Goal: Task Accomplishment & Management: Complete application form

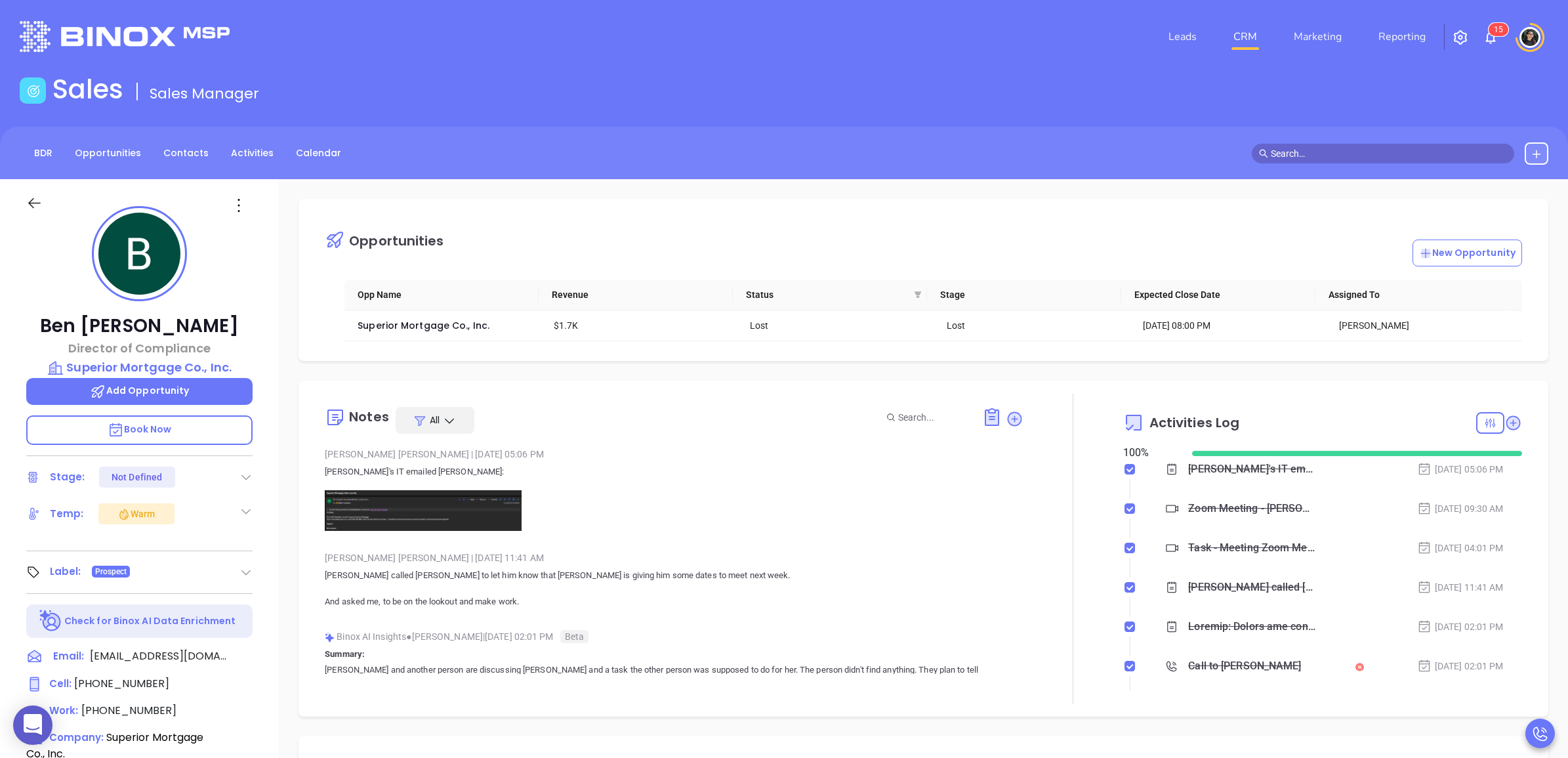
scroll to position [343, 0]
click at [1258, 33] on link "CRM" at bounding box center [1245, 36] width 34 height 26
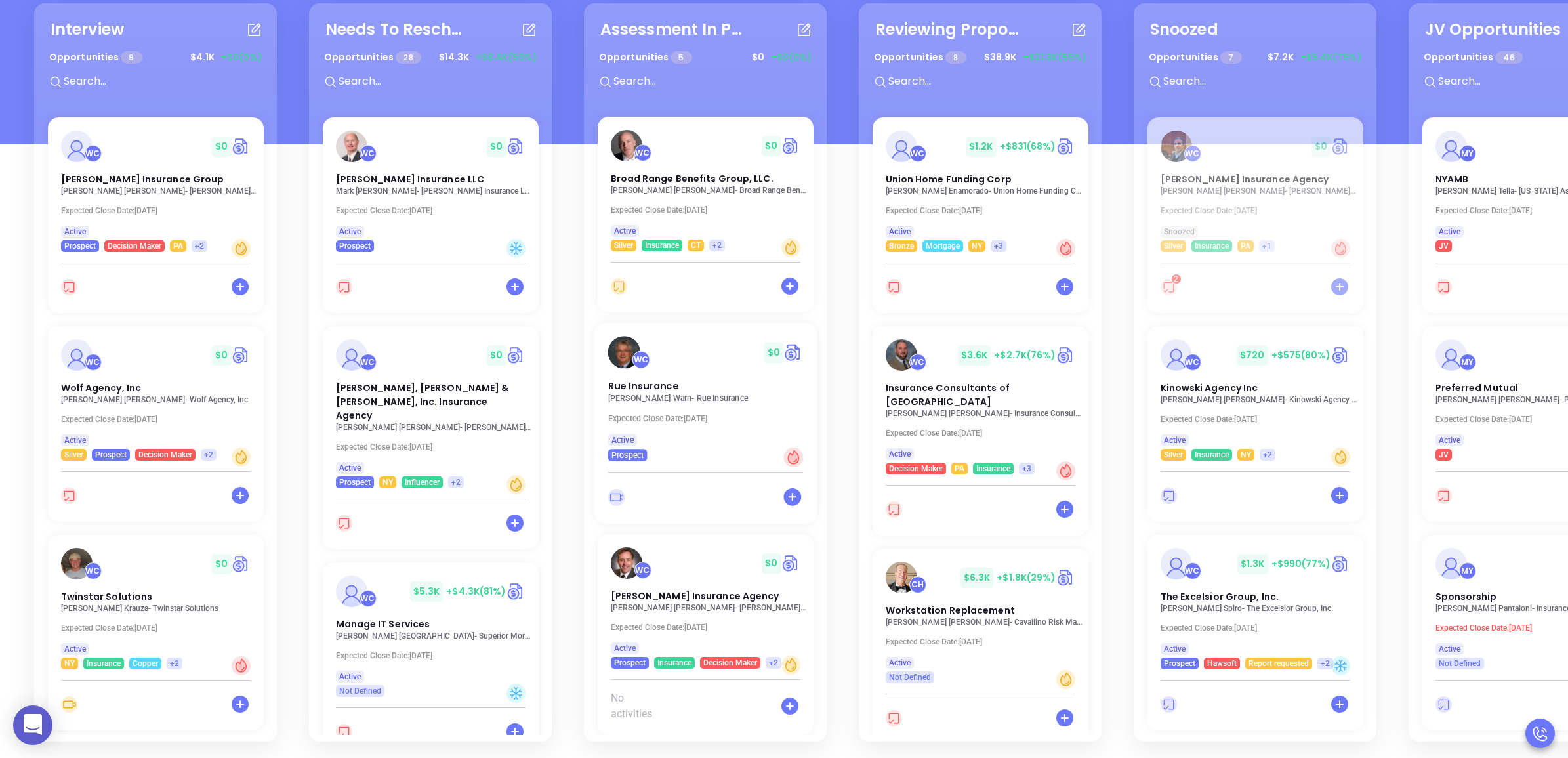
scroll to position [191, 0]
click at [681, 597] on div "WC $ 0 Cosmos Associates Insurance Brokerage Corp [PERSON_NAME] - Cosmos Associ…" at bounding box center [705, 424] width 231 height 622
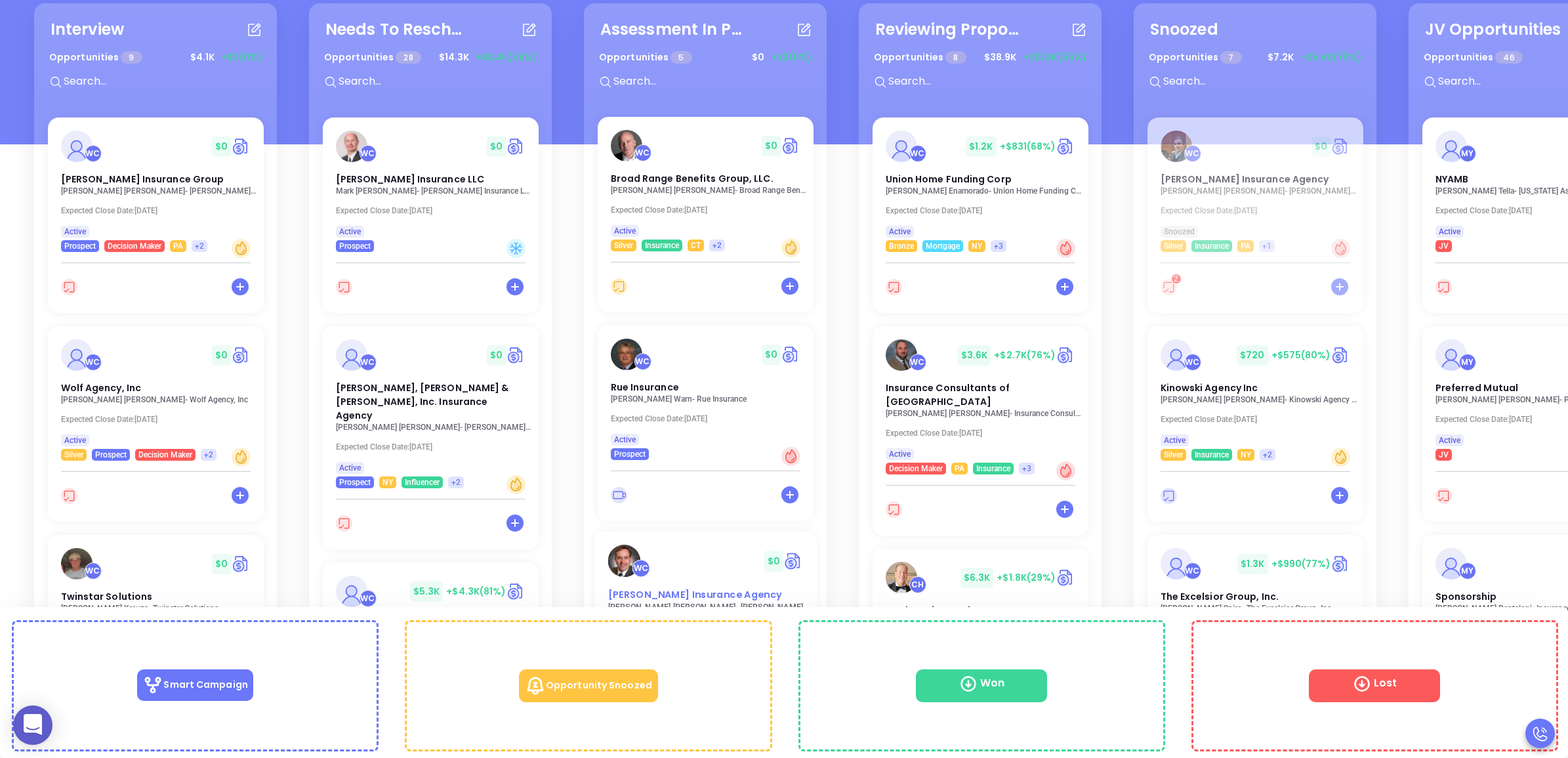
click at [687, 588] on span "[PERSON_NAME] Insurance Agency" at bounding box center [694, 595] width 174 height 14
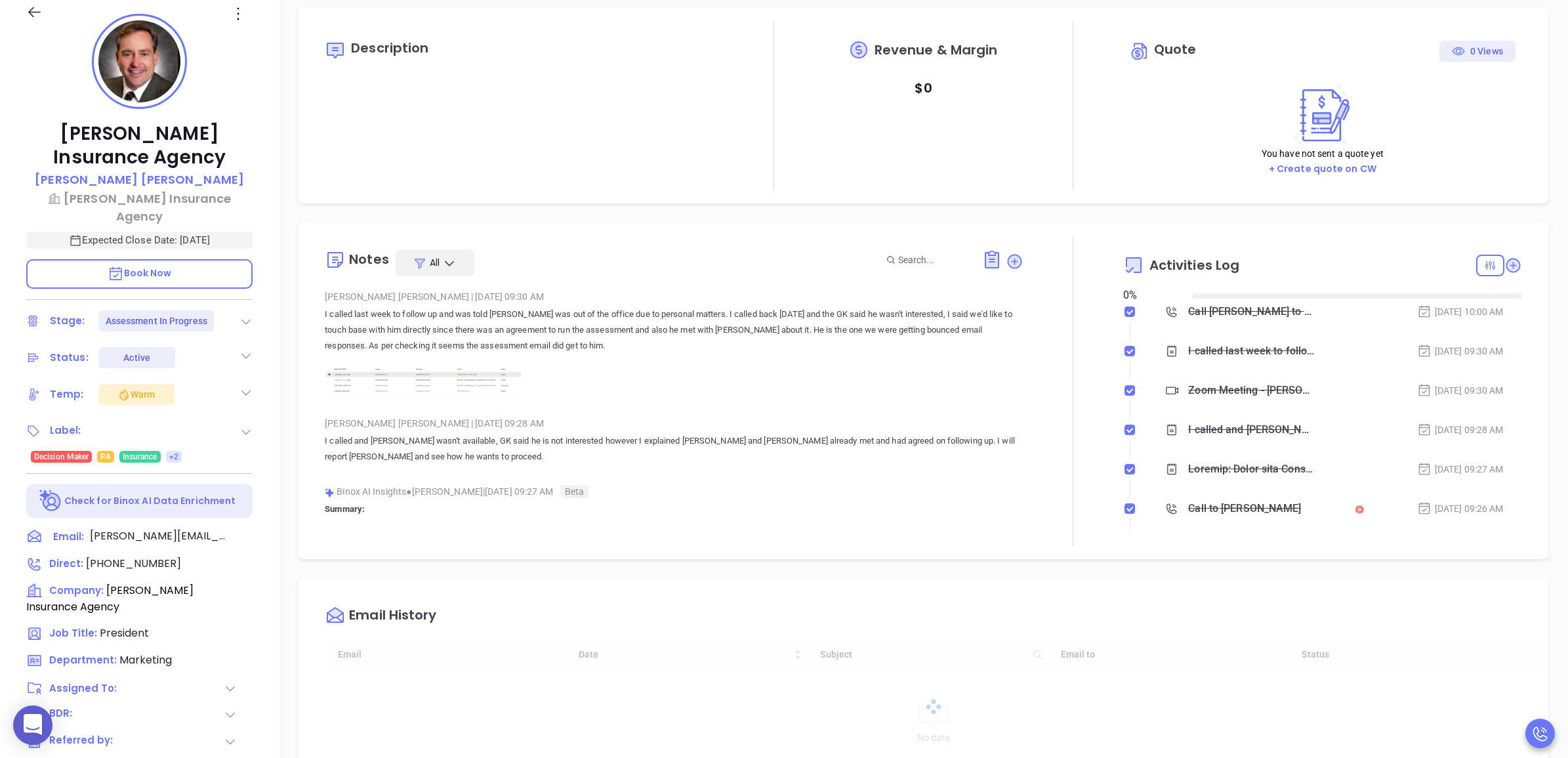
type input "[DATE]"
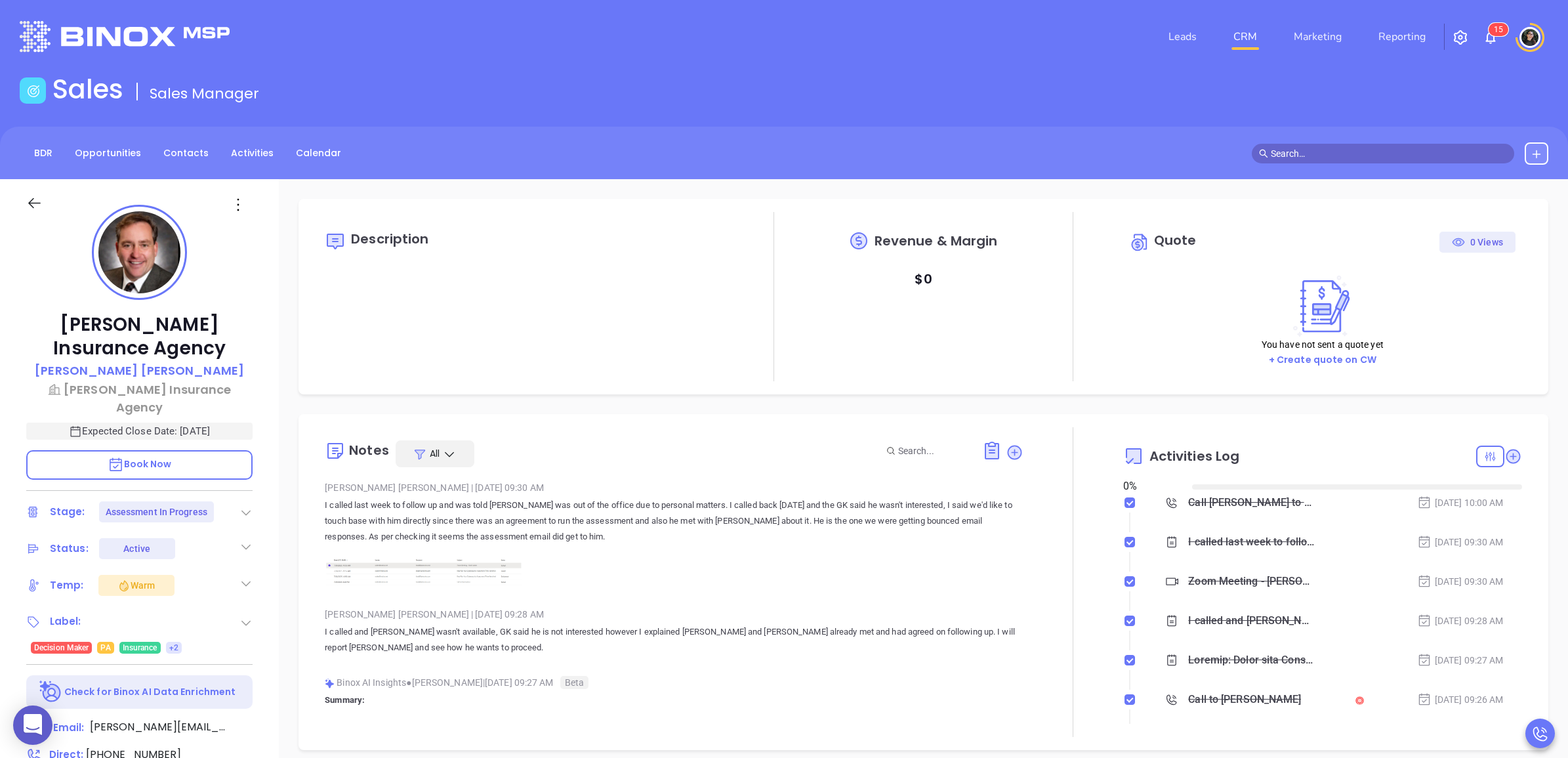
scroll to position [343, 0]
type input "[PERSON_NAME]"
click at [1512, 452] on div "Notes All [PERSON_NAME] | [DATE] 09:30 AM I called last week to follow up and w…" at bounding box center [923, 582] width 1223 height 309
click at [1507, 456] on icon at bounding box center [1513, 456] width 18 height 18
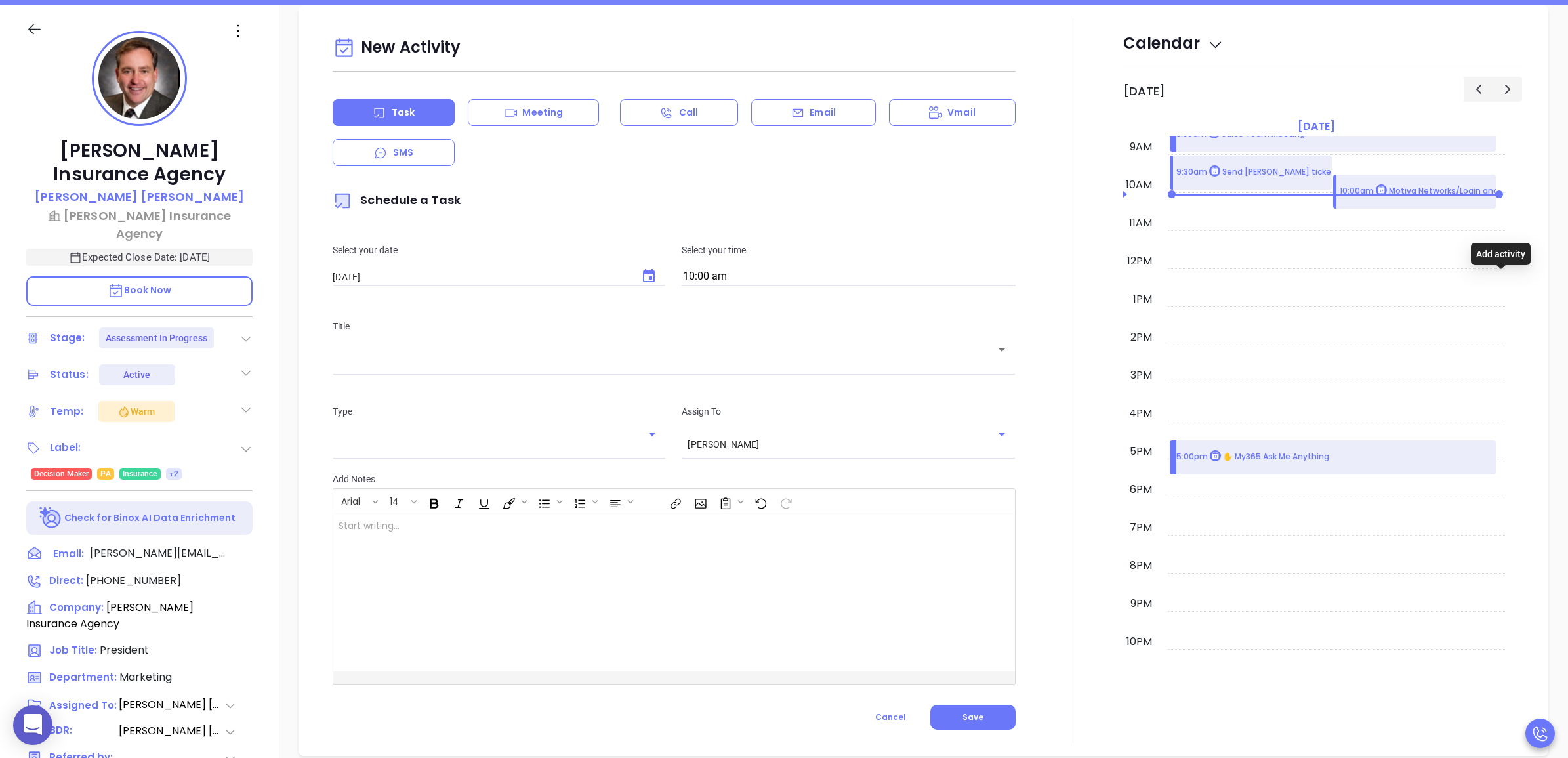
scroll to position [178, 0]
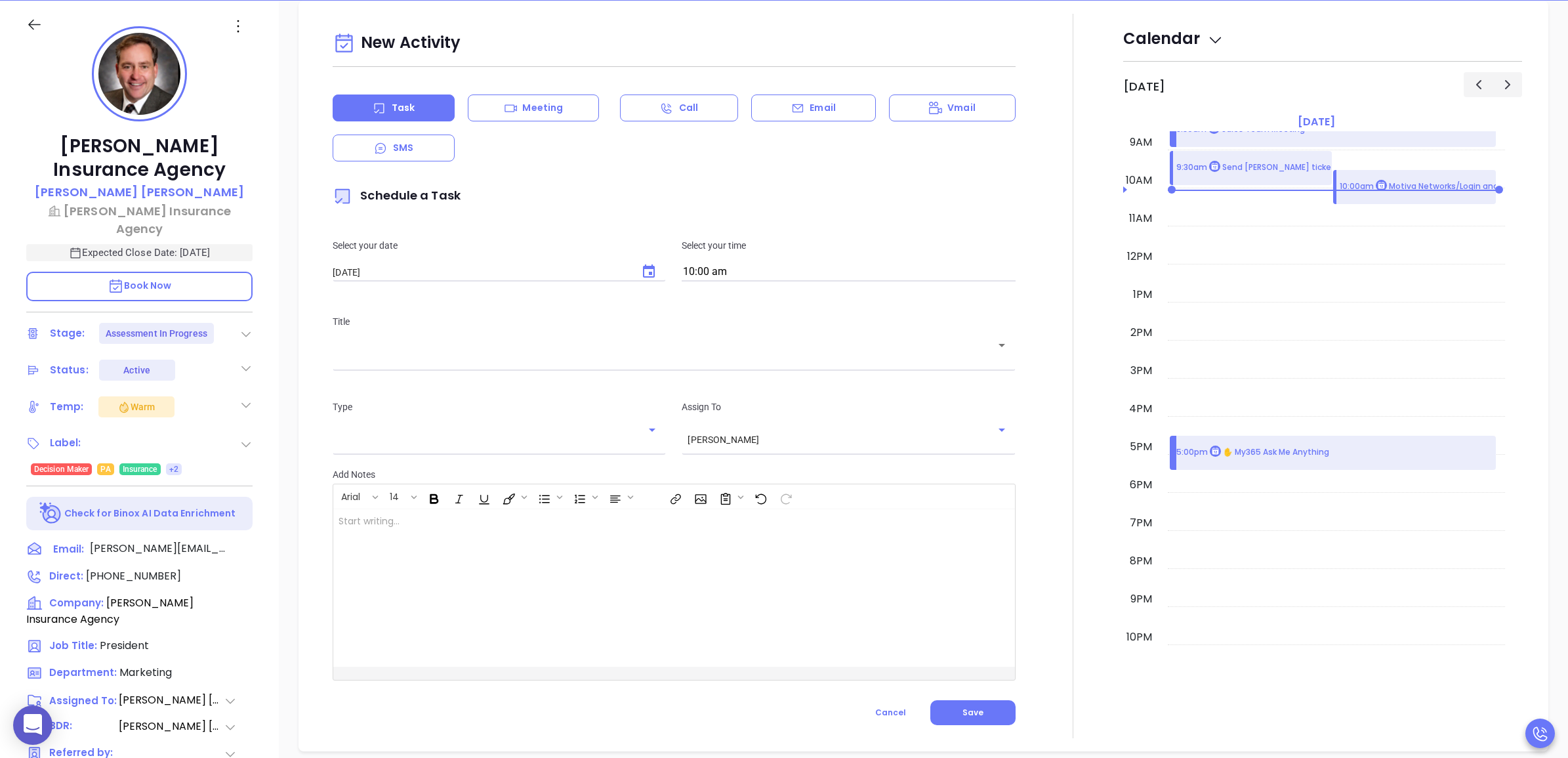
click at [641, 268] on icon "Choose date, selected date is Aug 21, 2025" at bounding box center [648, 271] width 16 height 16
click at [439, 424] on button "20" at bounding box center [438, 426] width 23 height 23
type input "[DATE]"
click at [772, 264] on input "10:00 am" at bounding box center [848, 272] width 333 height 19
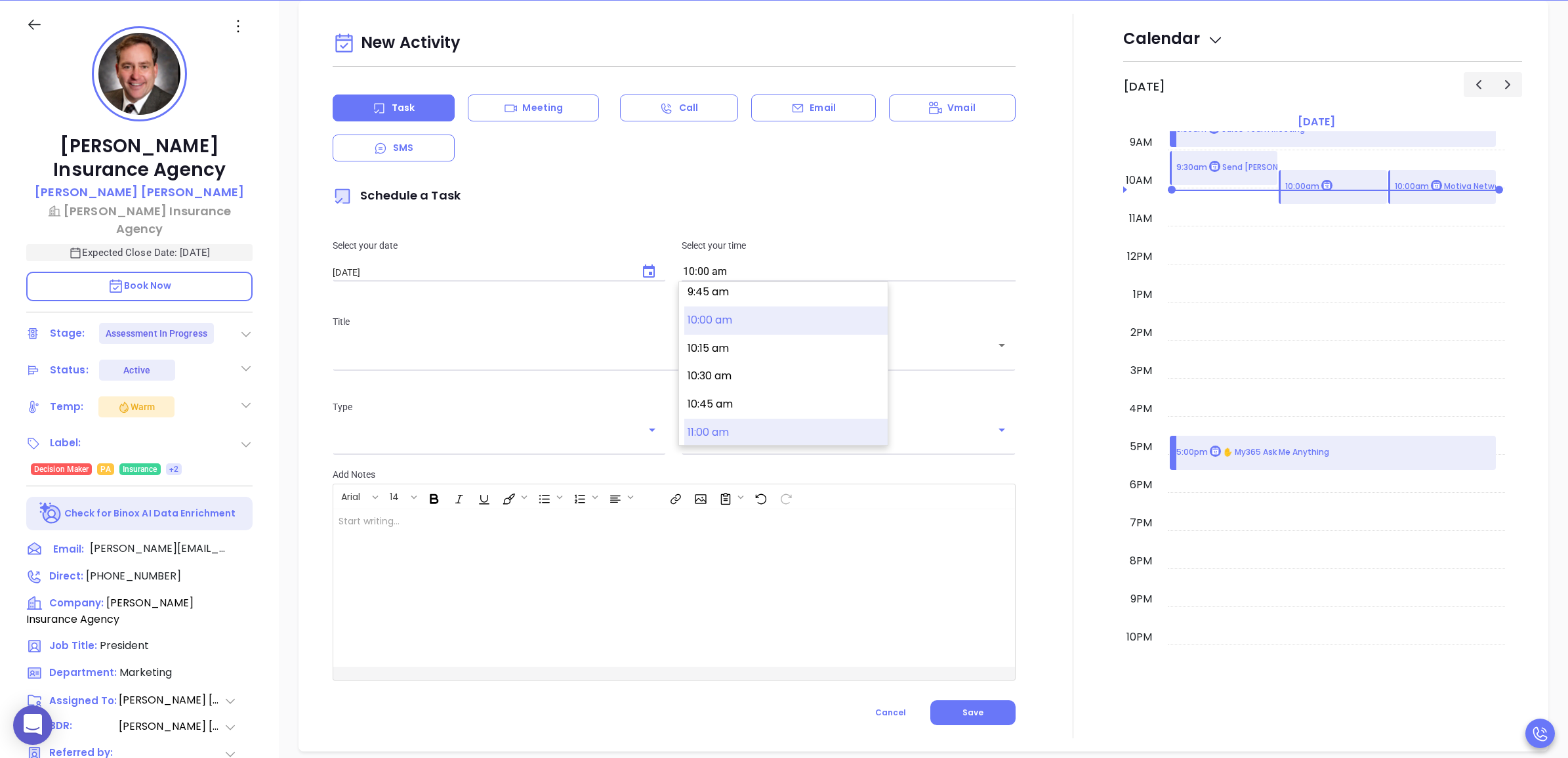
click at [732, 428] on button "11:00 am" at bounding box center [786, 433] width 203 height 28
type input "11:00 am"
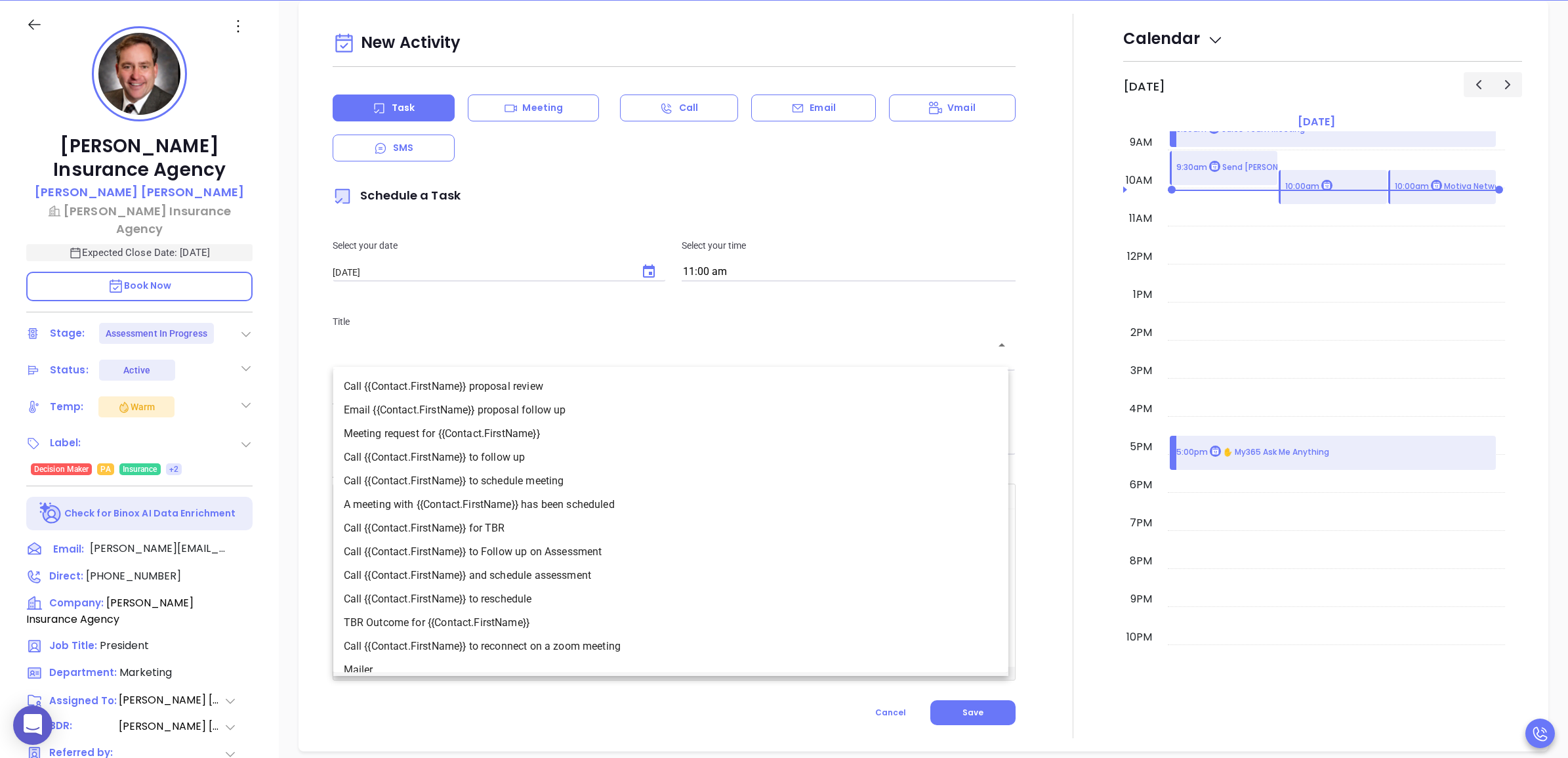
click at [609, 359] on input "text" at bounding box center [664, 354] width 651 height 12
click at [572, 554] on li "Call {{Contact.FirstName}} to Follow up on Assessment" at bounding box center [671, 551] width 675 height 23
type input "Call [PERSON_NAME] to Follow up on Assessment"
type input "Call"
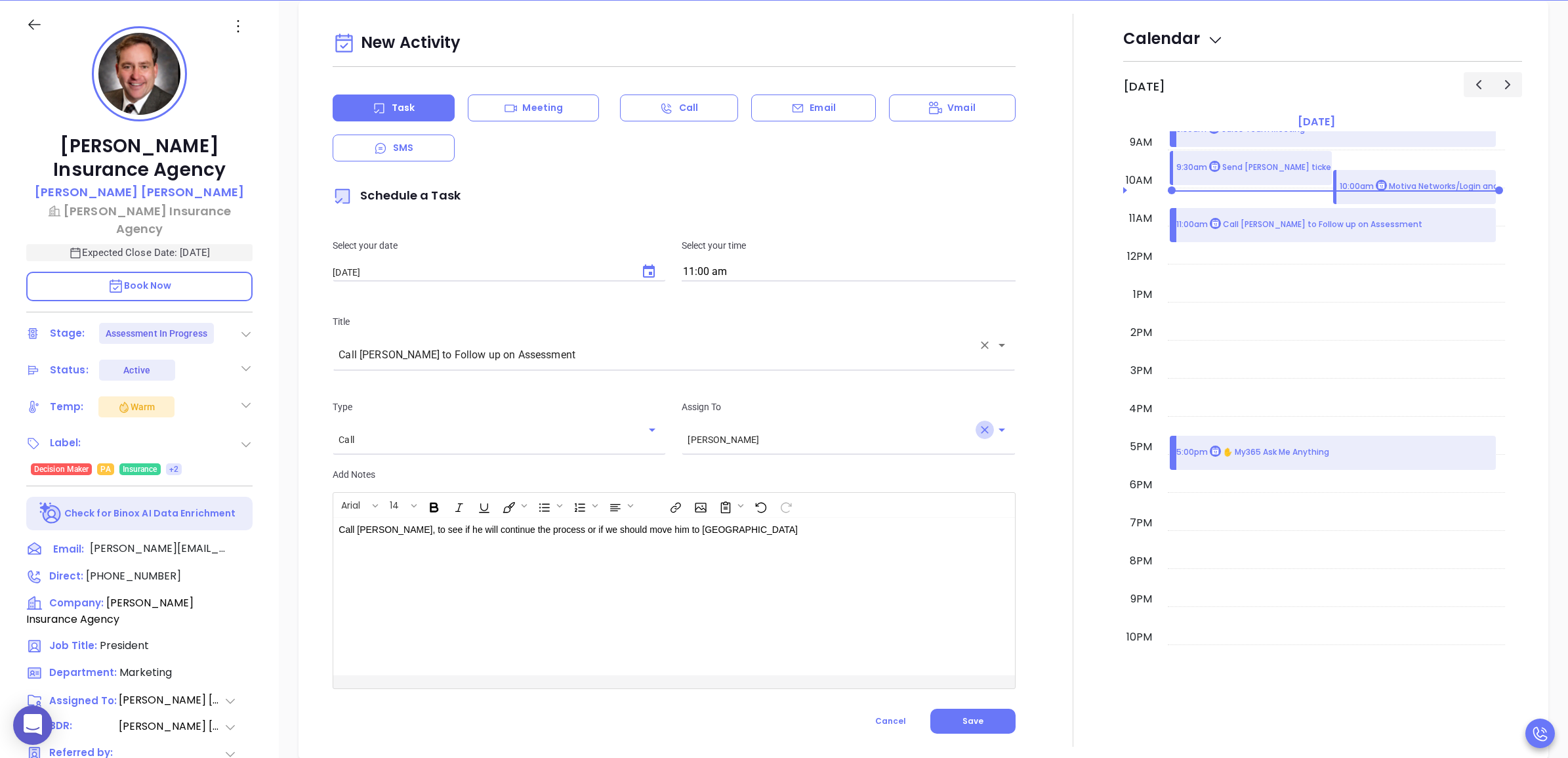
drag, startPoint x: 974, startPoint y: 435, endPoint x: 989, endPoint y: 432, distance: 15.3
click at [978, 435] on icon "Clear" at bounding box center [985, 430] width 13 height 13
click at [994, 432] on icon "Open" at bounding box center [1001, 429] width 16 height 16
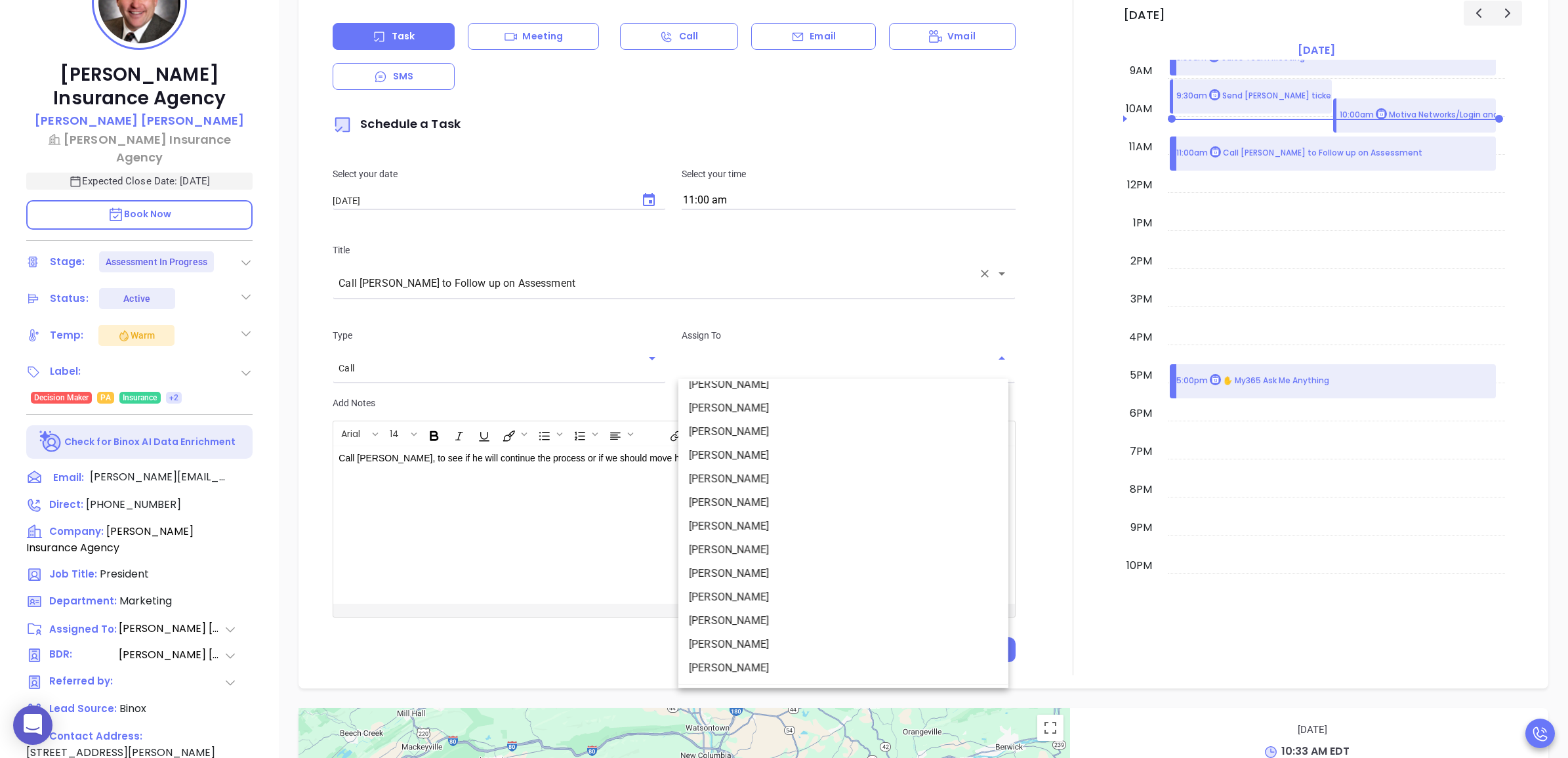
scroll to position [368, 0]
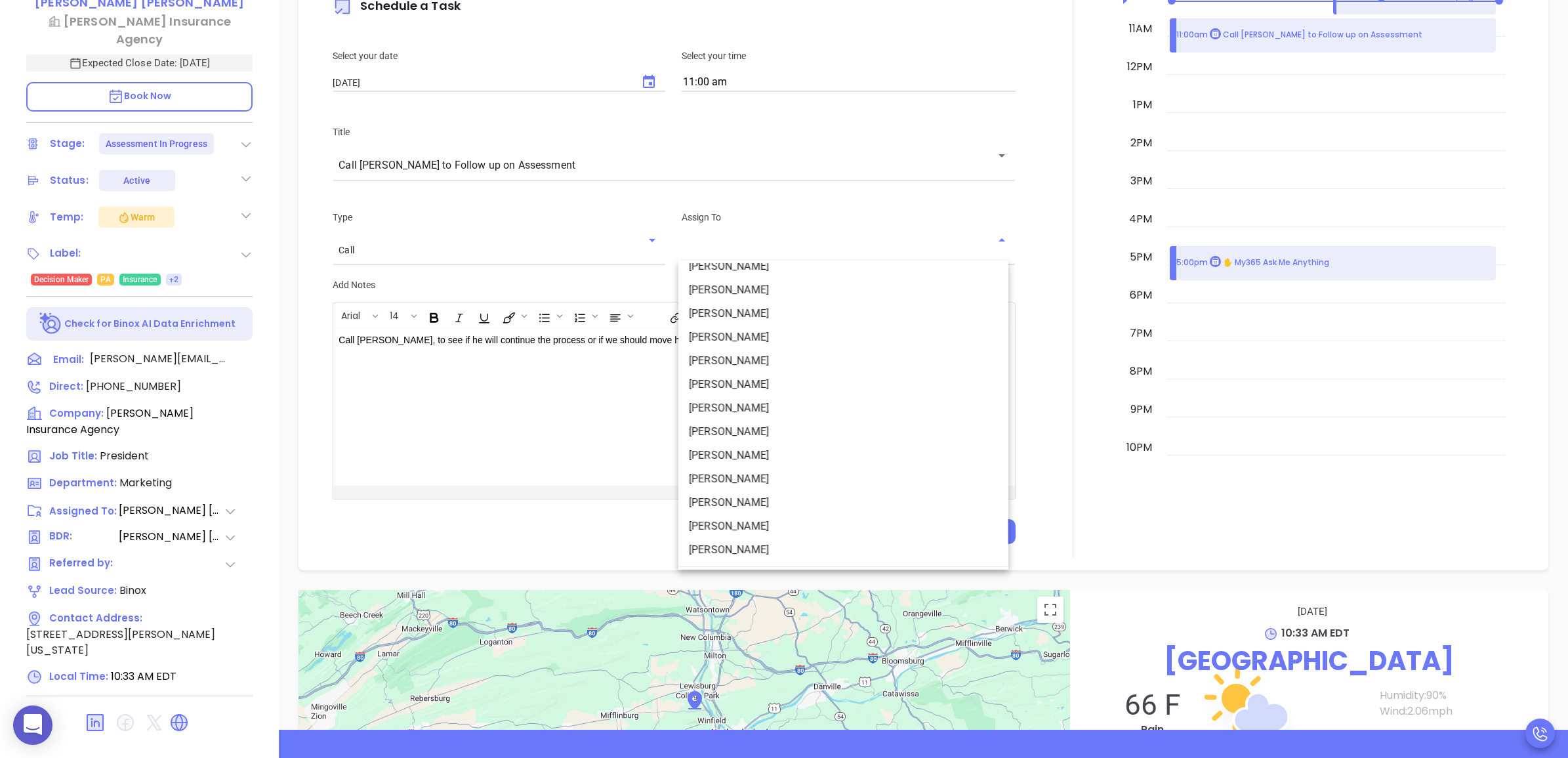
click at [767, 536] on li "[PERSON_NAME]" at bounding box center [843, 526] width 330 height 23
type input "[PERSON_NAME]"
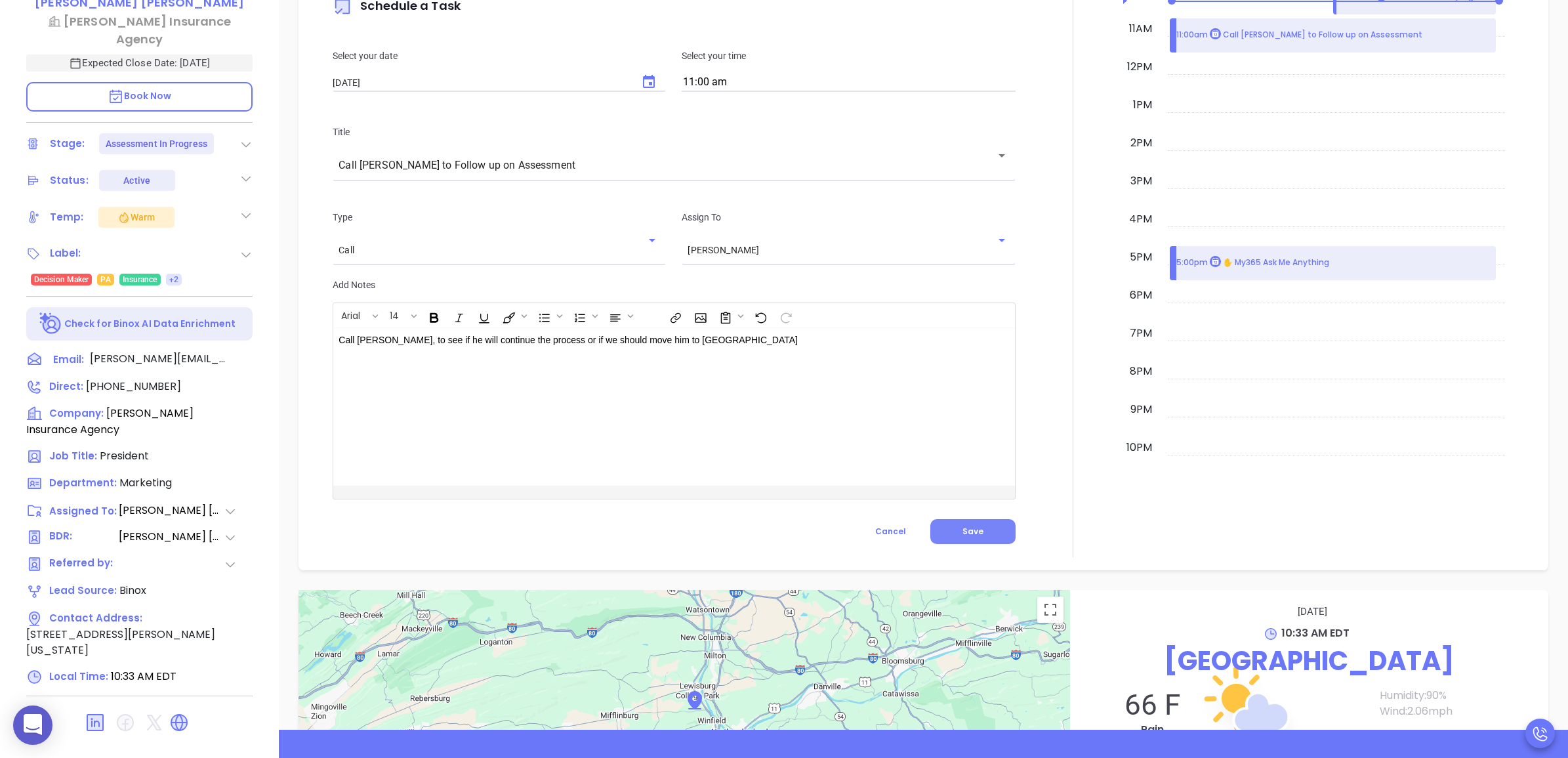
click at [964, 530] on span "Save" at bounding box center [973, 531] width 21 height 11
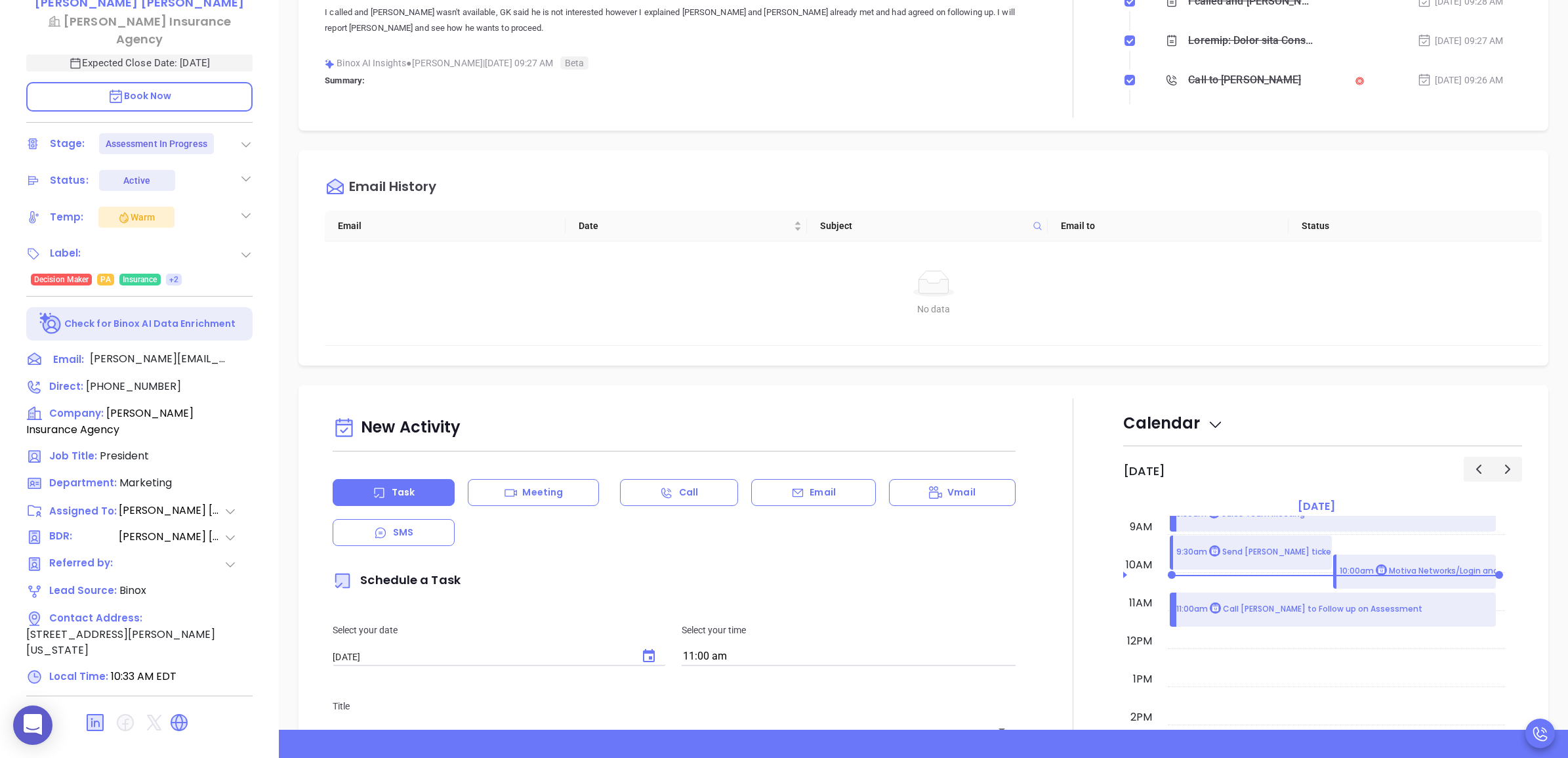
scroll to position [0, 0]
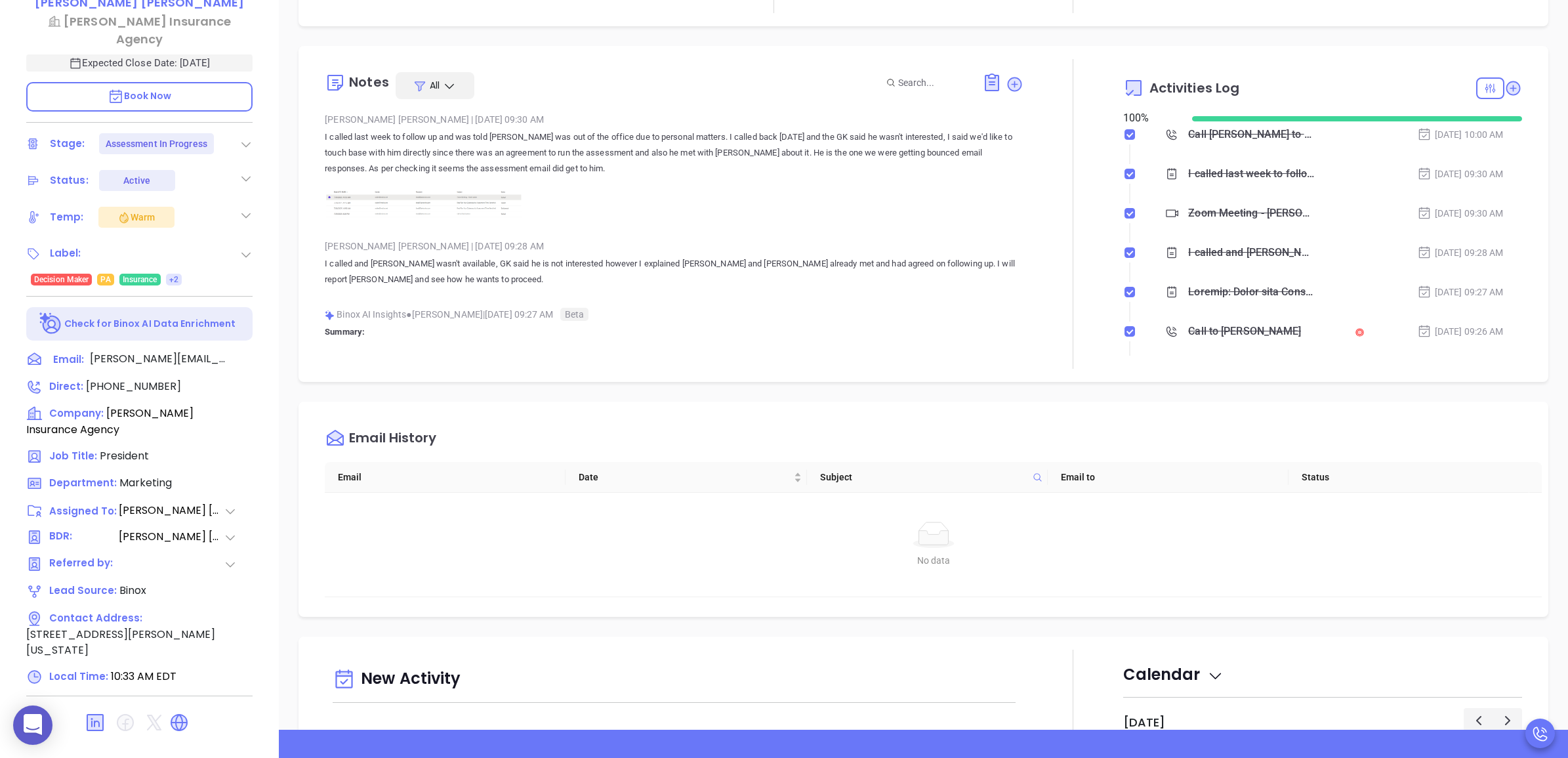
checkbox input "false"
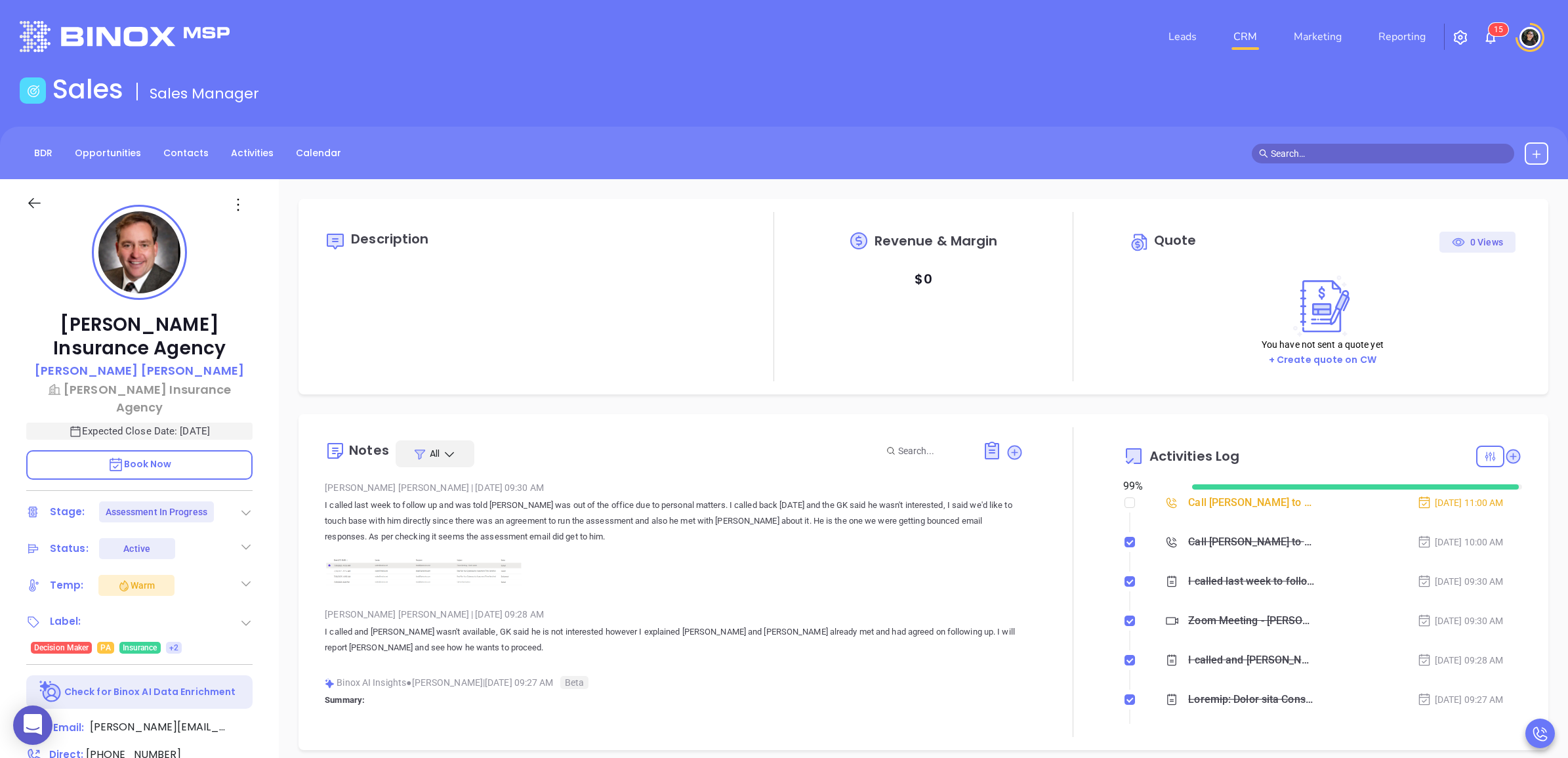
click at [1235, 46] on link "CRM" at bounding box center [1245, 36] width 34 height 26
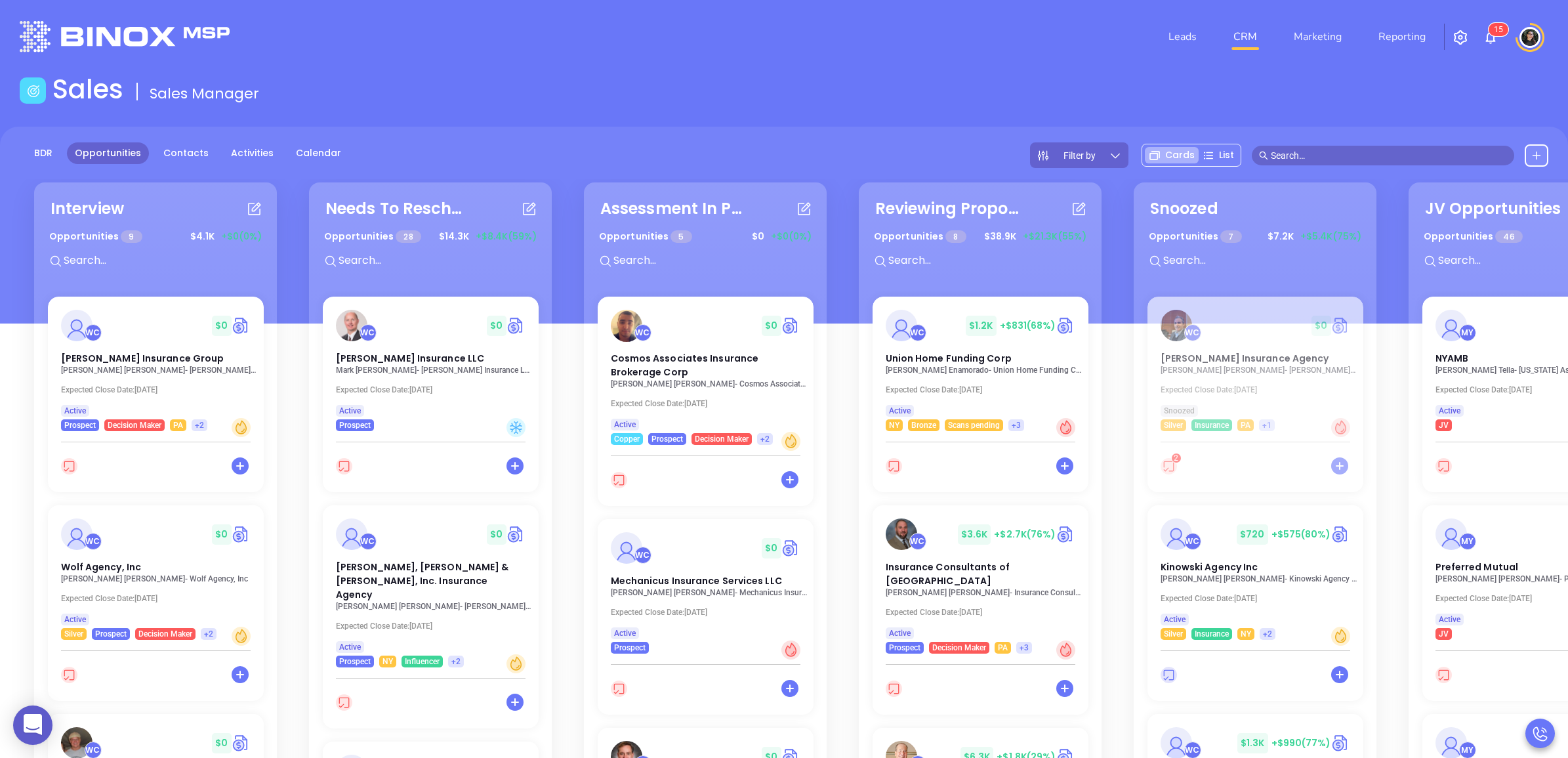
click at [877, 38] on div "Leads CRM Marketing Reporting 1 5" at bounding box center [1041, 36] width 1029 height 47
click at [86, 553] on div "WC $ 0 Wolf Agency, Inc" at bounding box center [155, 544] width 211 height 58
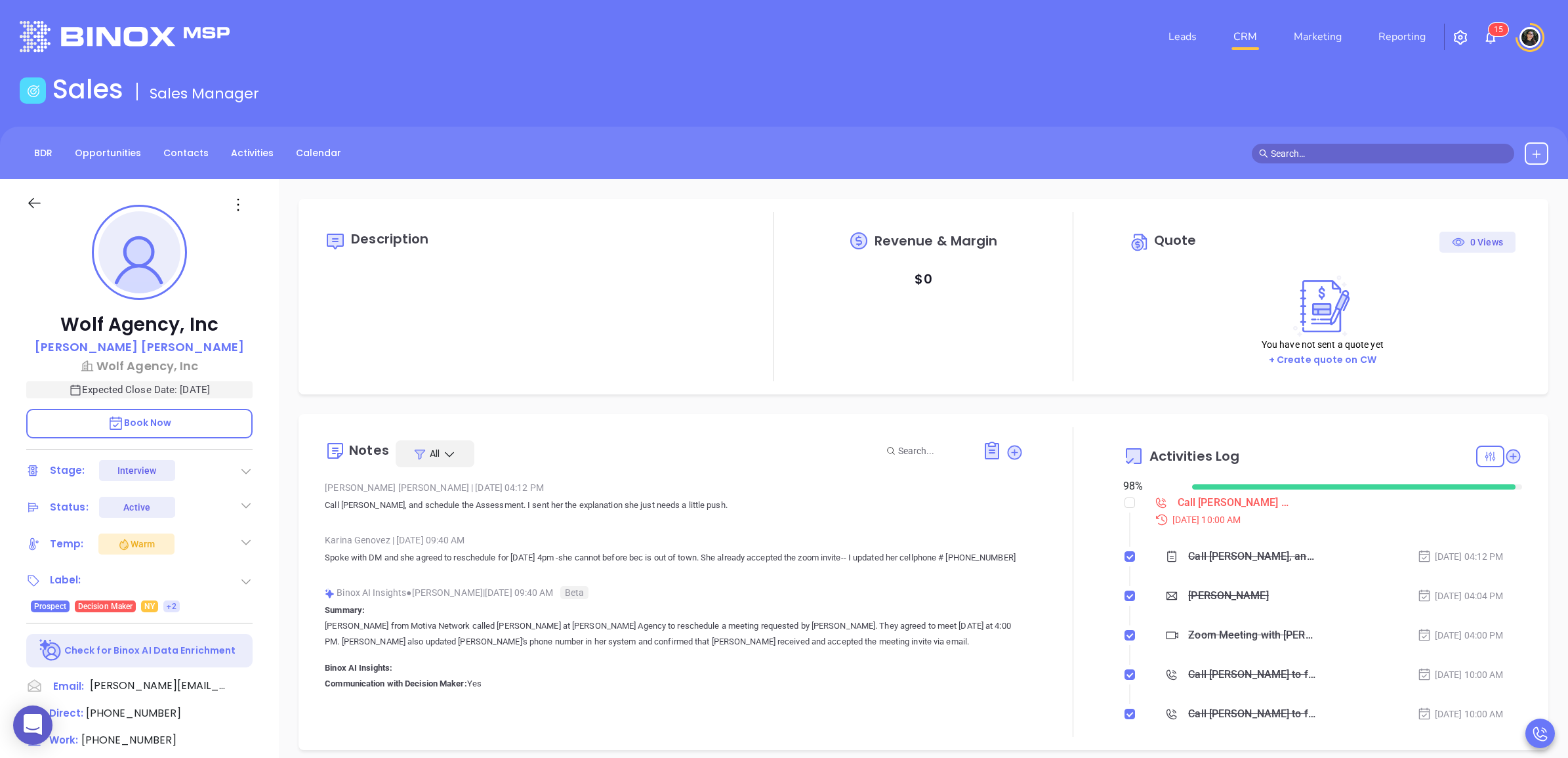
type input "[DATE]"
type input "[PERSON_NAME]"
click at [1244, 40] on link "CRM" at bounding box center [1245, 36] width 34 height 26
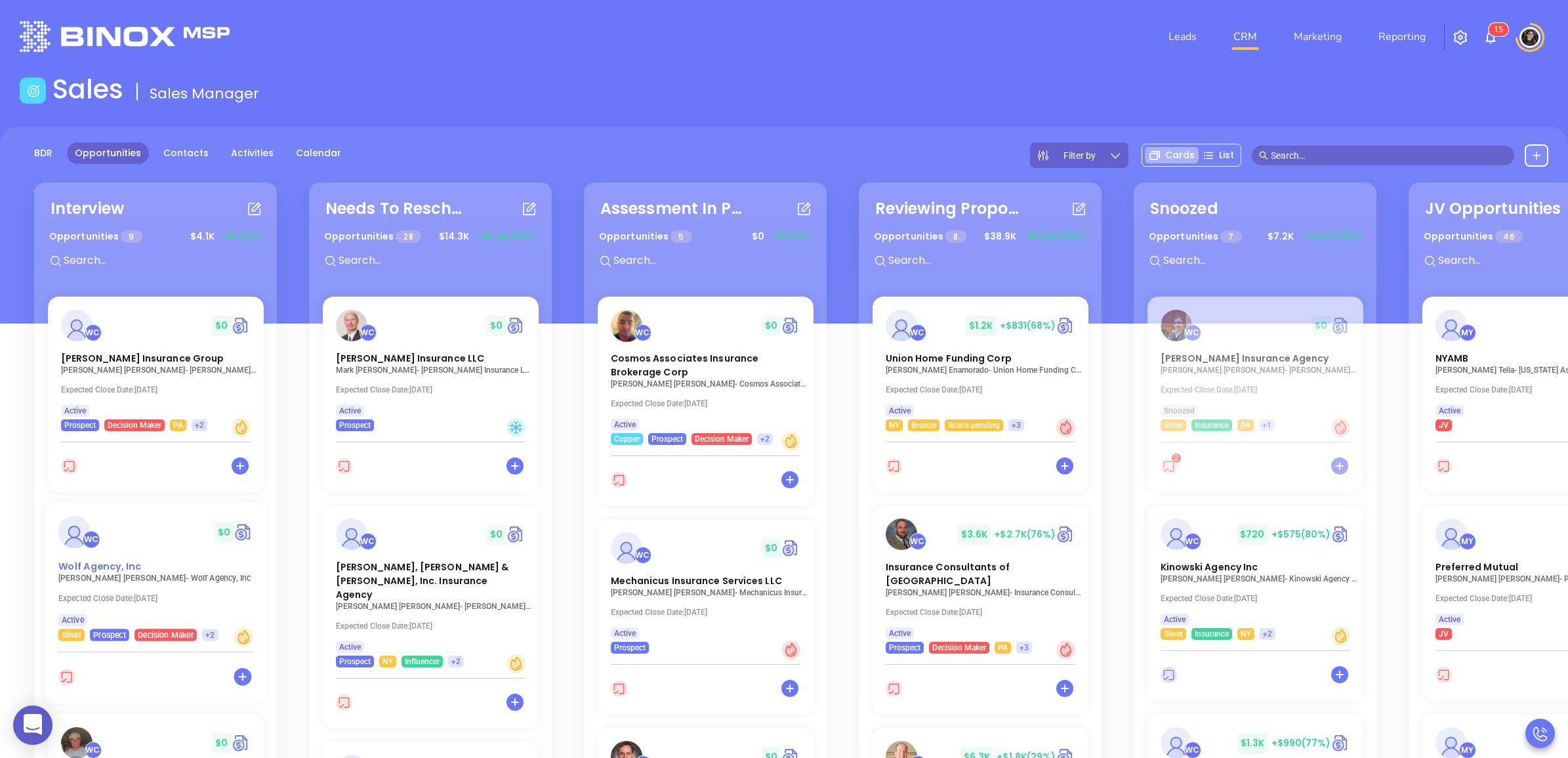
click at [102, 555] on div "WC $ 0 Wolf Agency, Inc" at bounding box center [155, 544] width 211 height 58
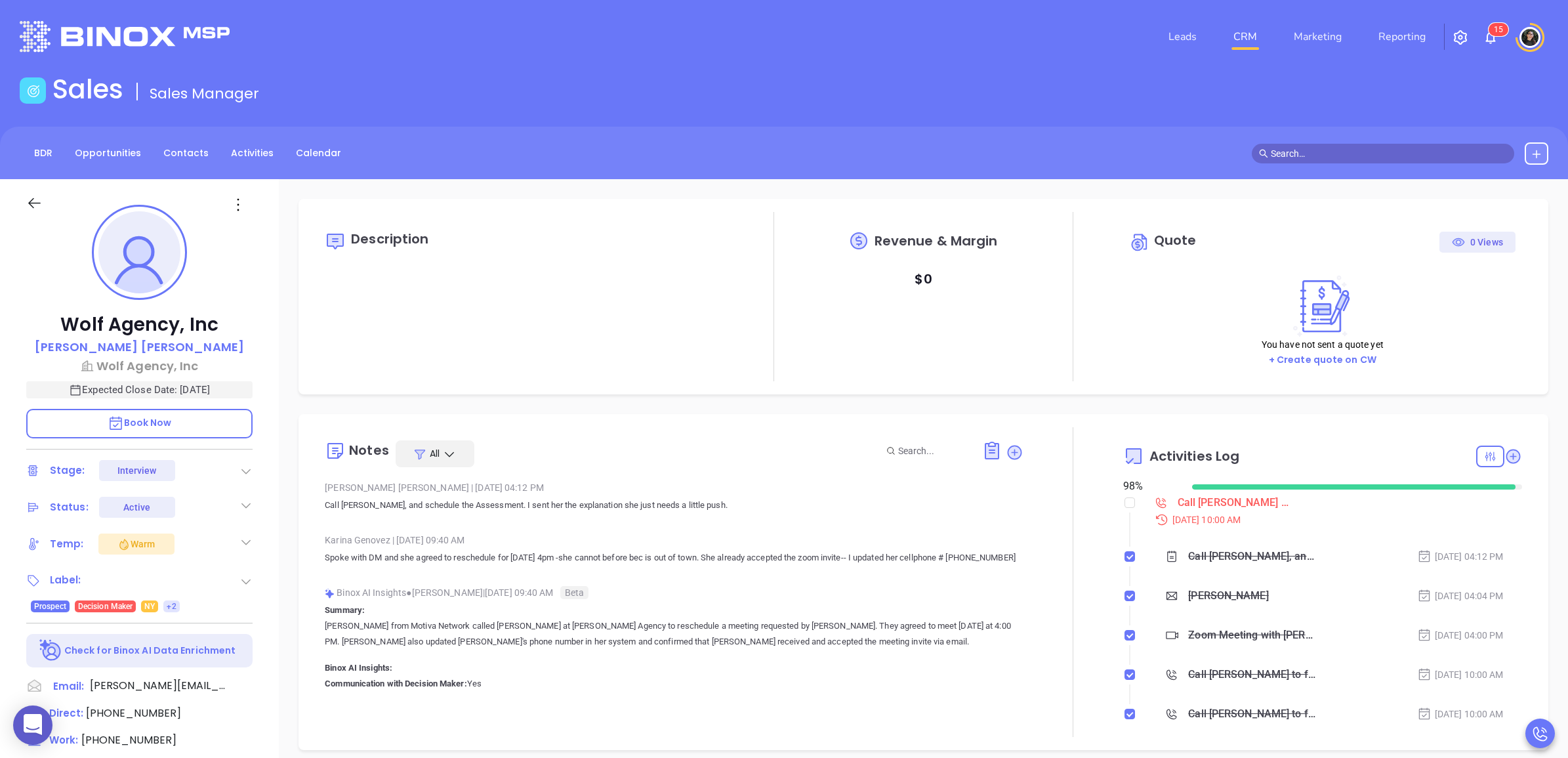
type input "[PERSON_NAME]"
click at [1009, 448] on icon at bounding box center [1014, 452] width 13 height 13
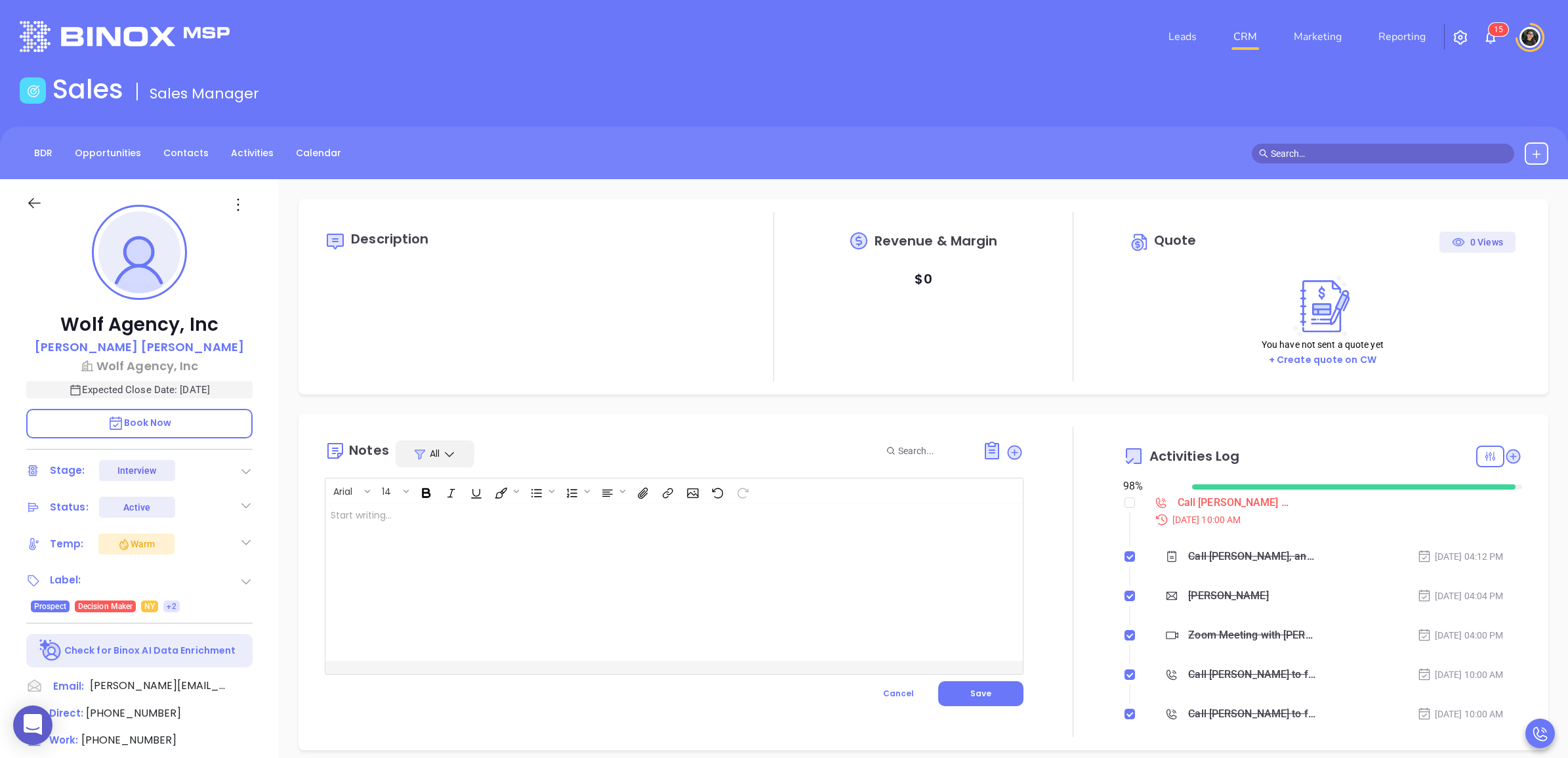
click at [891, 571] on div at bounding box center [649, 582] width 648 height 158
click at [890, 571] on div at bounding box center [649, 582] width 648 height 158
click at [777, 571] on div at bounding box center [649, 582] width 648 height 158
click at [484, 525] on div at bounding box center [649, 582] width 648 height 158
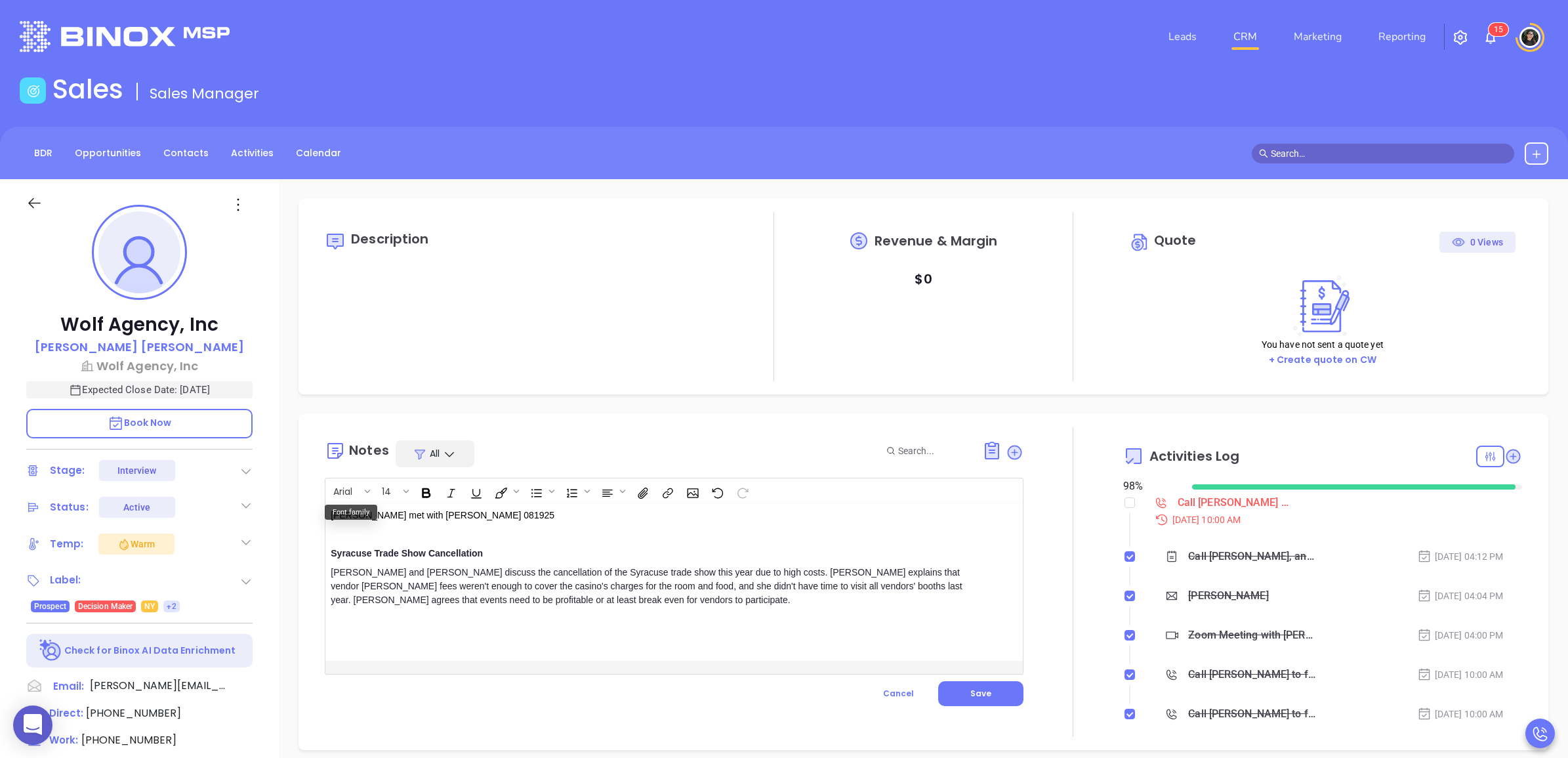
click at [343, 540] on div "[PERSON_NAME] met with [PERSON_NAME] 081925 Syracuse Trade Show Cancellation [P…" at bounding box center [649, 582] width 648 height 158
click at [343, 537] on div "[PERSON_NAME] met with [PERSON_NAME] 081925 Syracuse Trade Show Cancellation [P…" at bounding box center [649, 582] width 648 height 158
click at [338, 529] on p "[PERSON_NAME] met with [PERSON_NAME] 081925" at bounding box center [649, 522] width 638 height 28
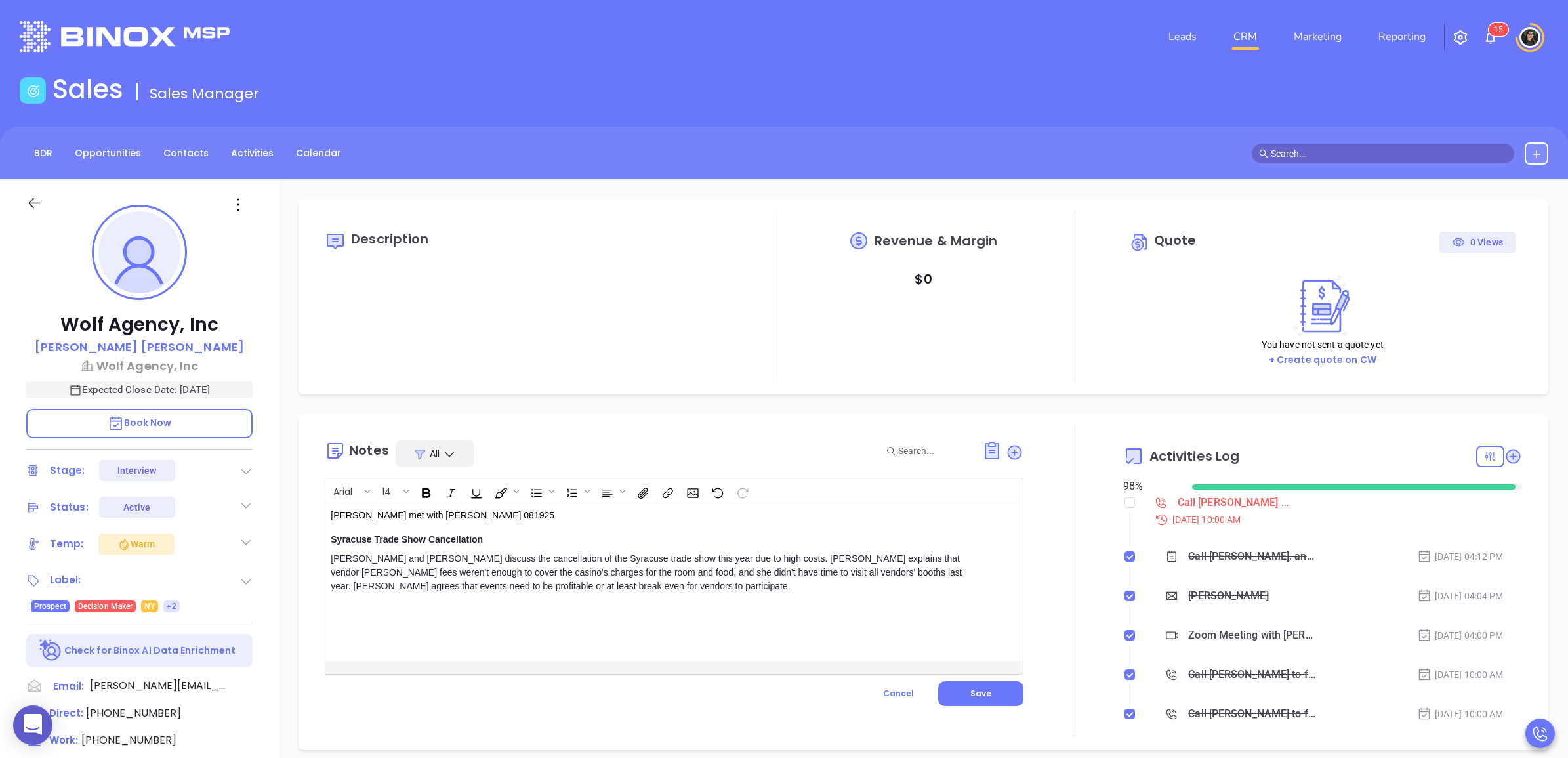
click at [525, 621] on div "[PERSON_NAME] met with [PERSON_NAME] 081925 Syracuse Trade Show Cancellation [P…" at bounding box center [649, 582] width 648 height 158
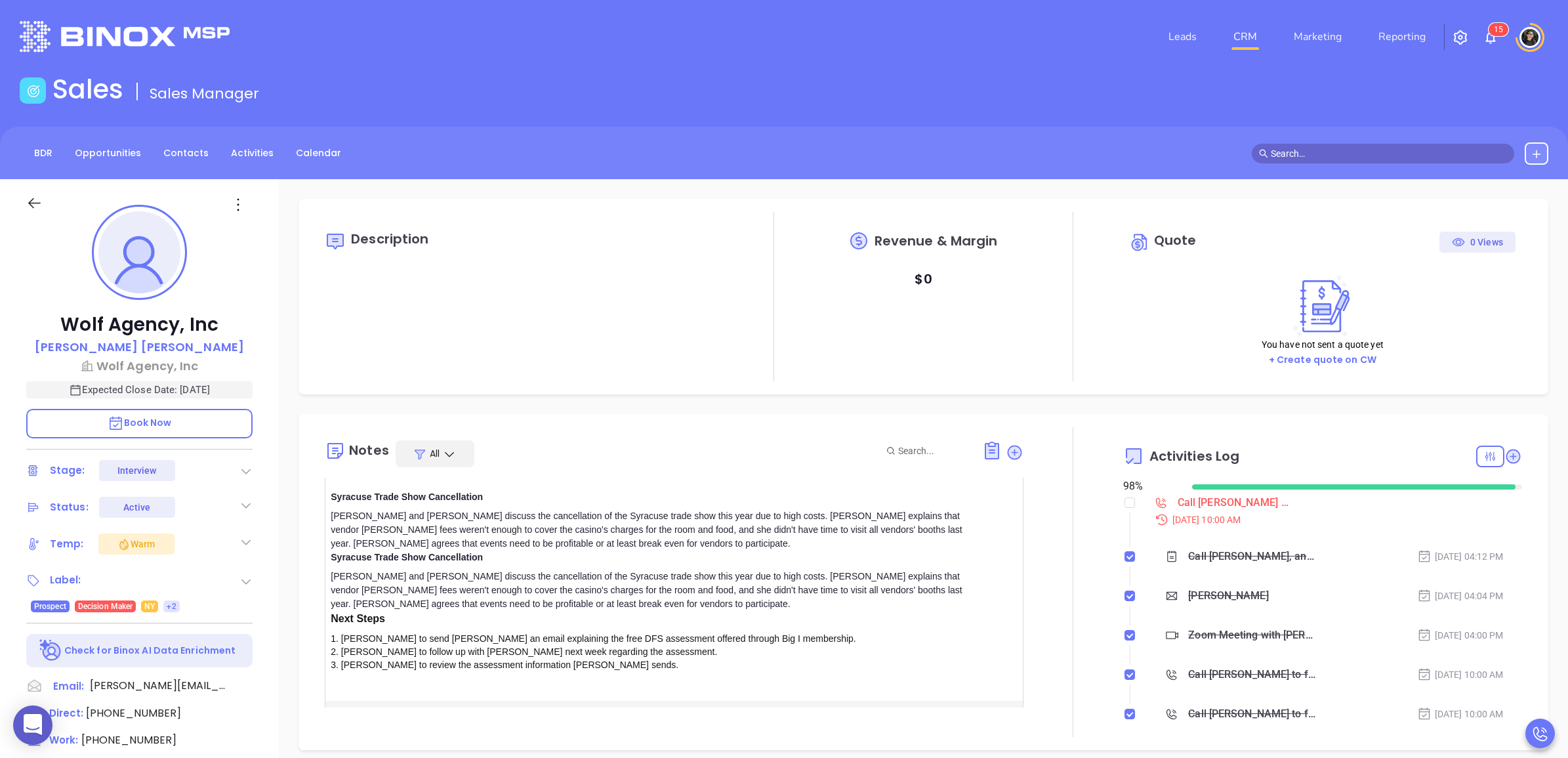
scroll to position [81, 0]
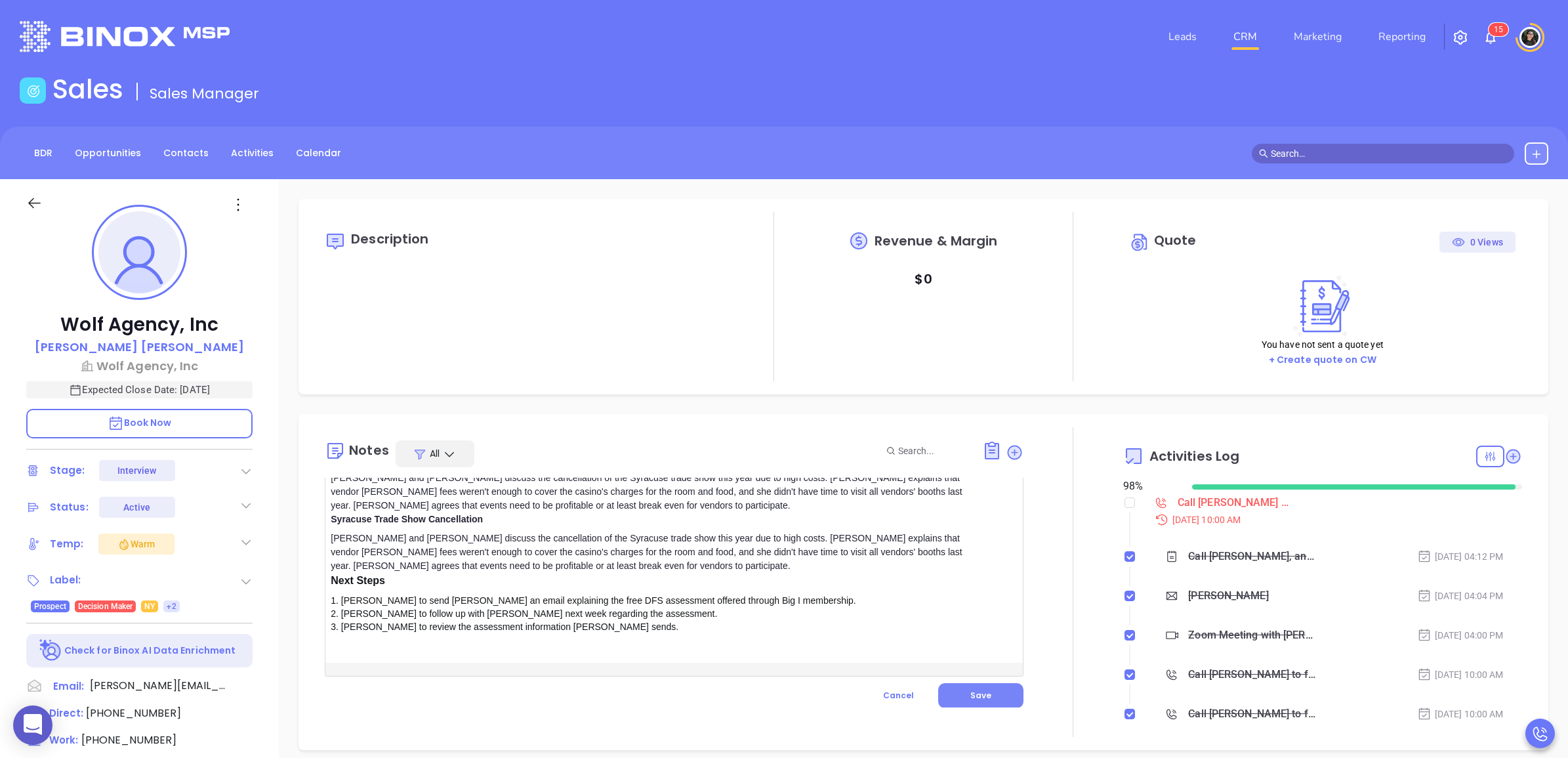
click at [948, 691] on button "Save" at bounding box center [981, 695] width 85 height 25
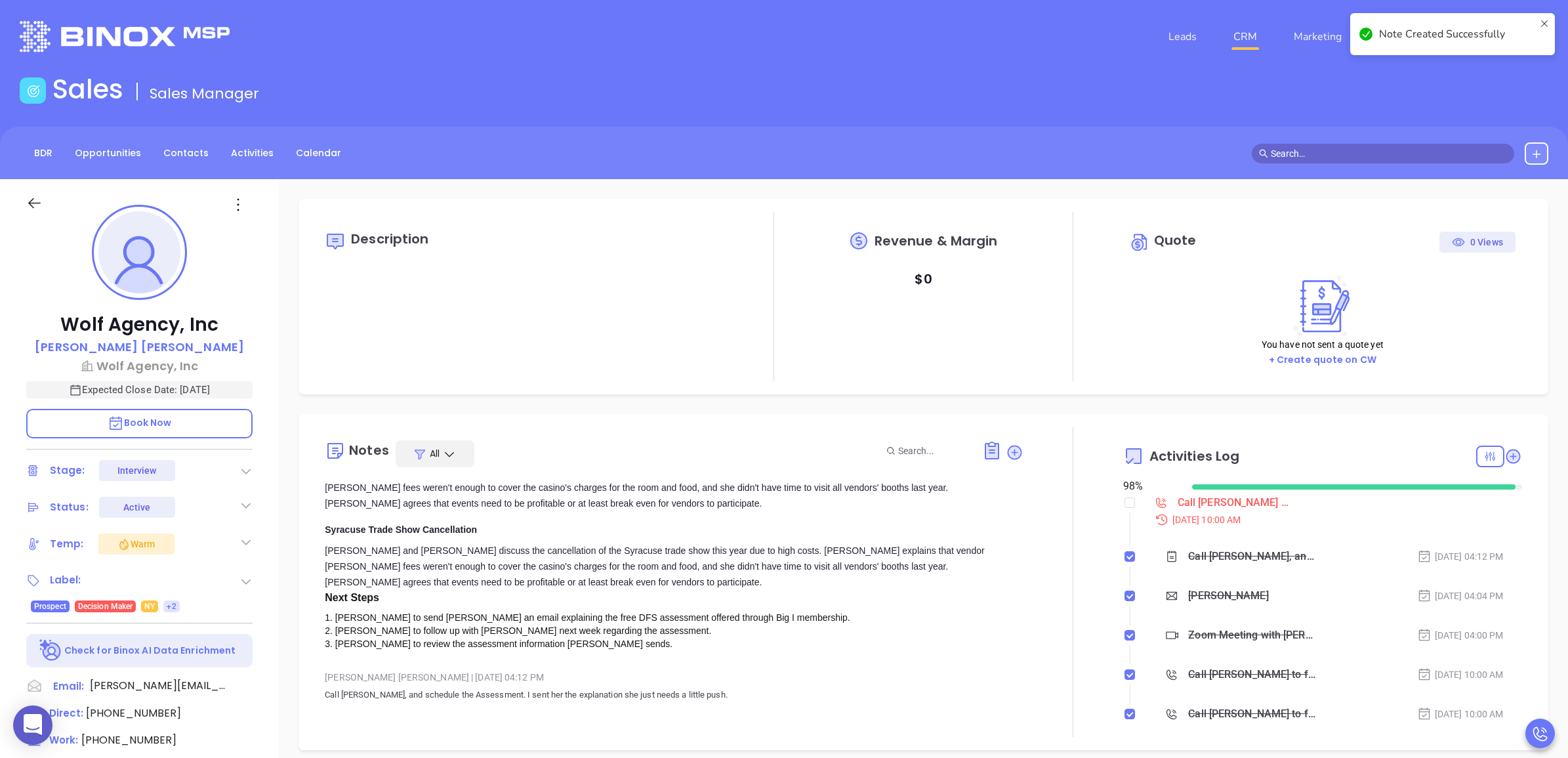
scroll to position [0, 0]
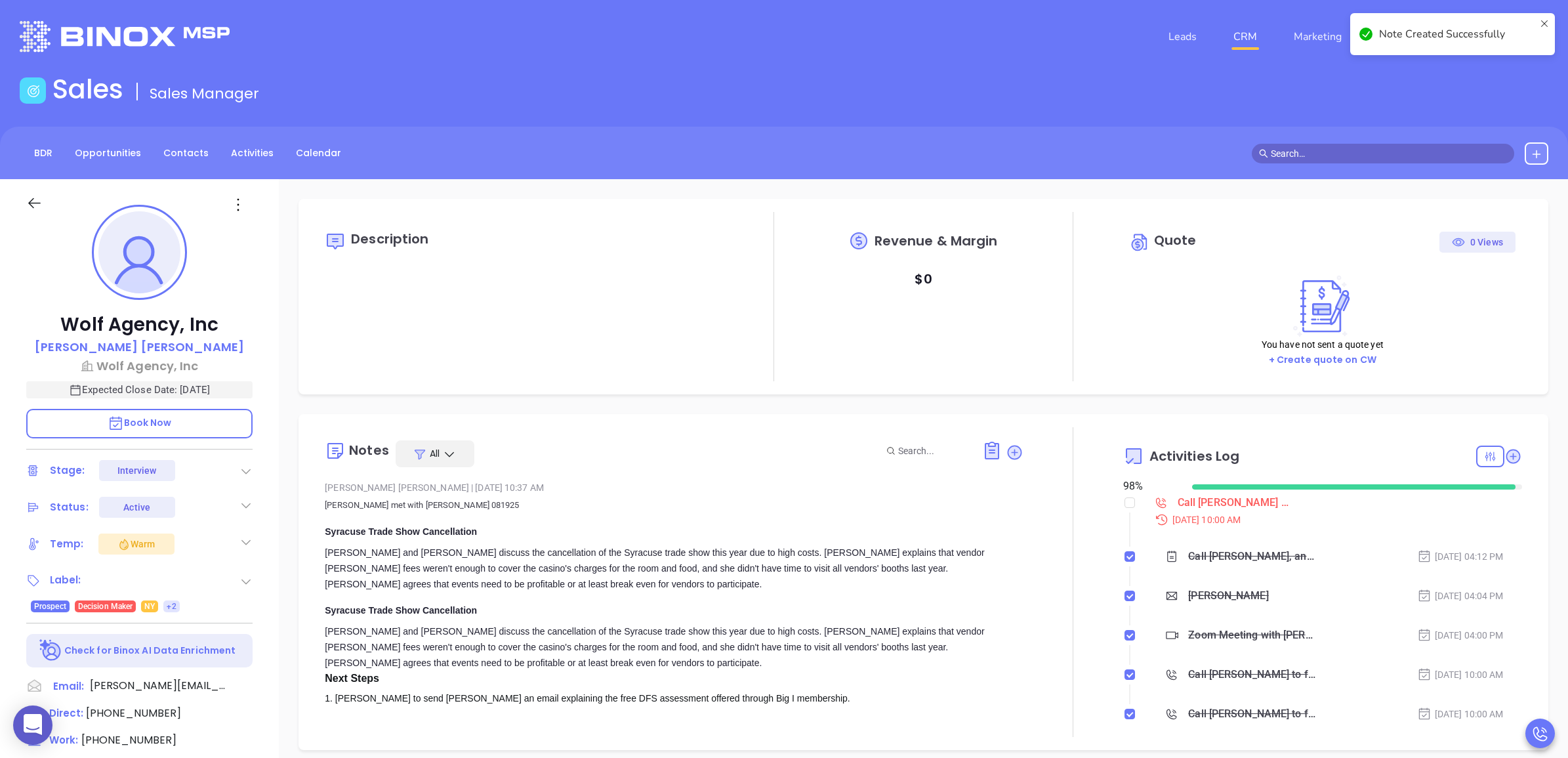
checkbox input "true"
checkbox input "false"
